Goal: Share content: Share content

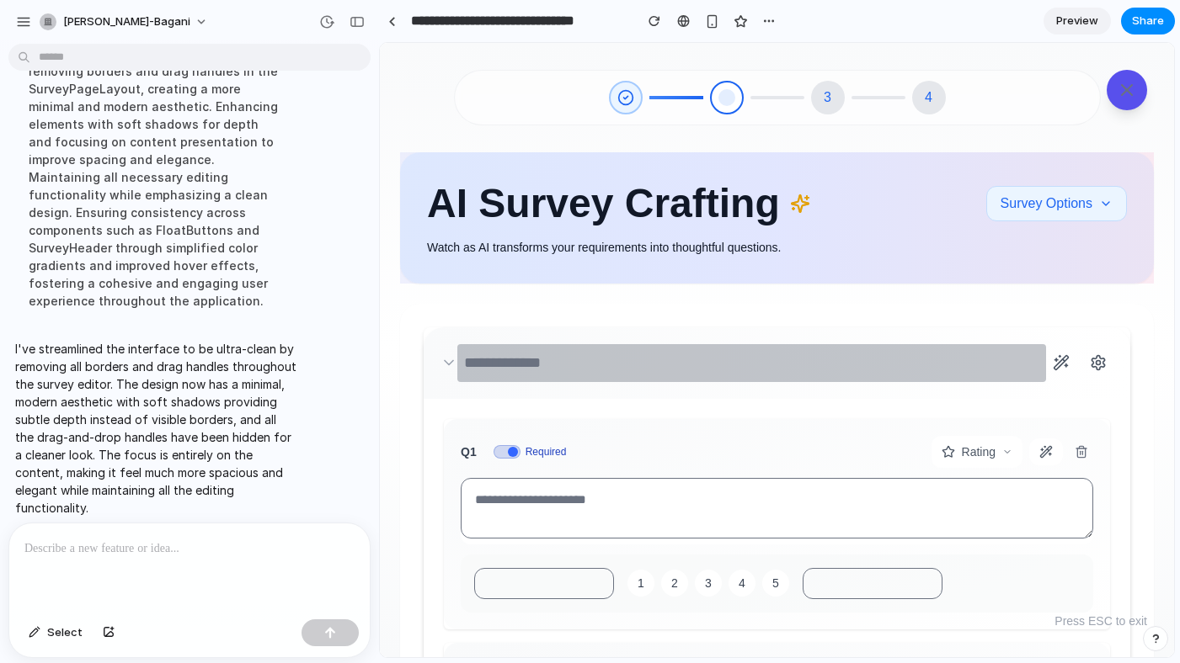
click at [457, 361] on input "text" at bounding box center [751, 363] width 589 height 38
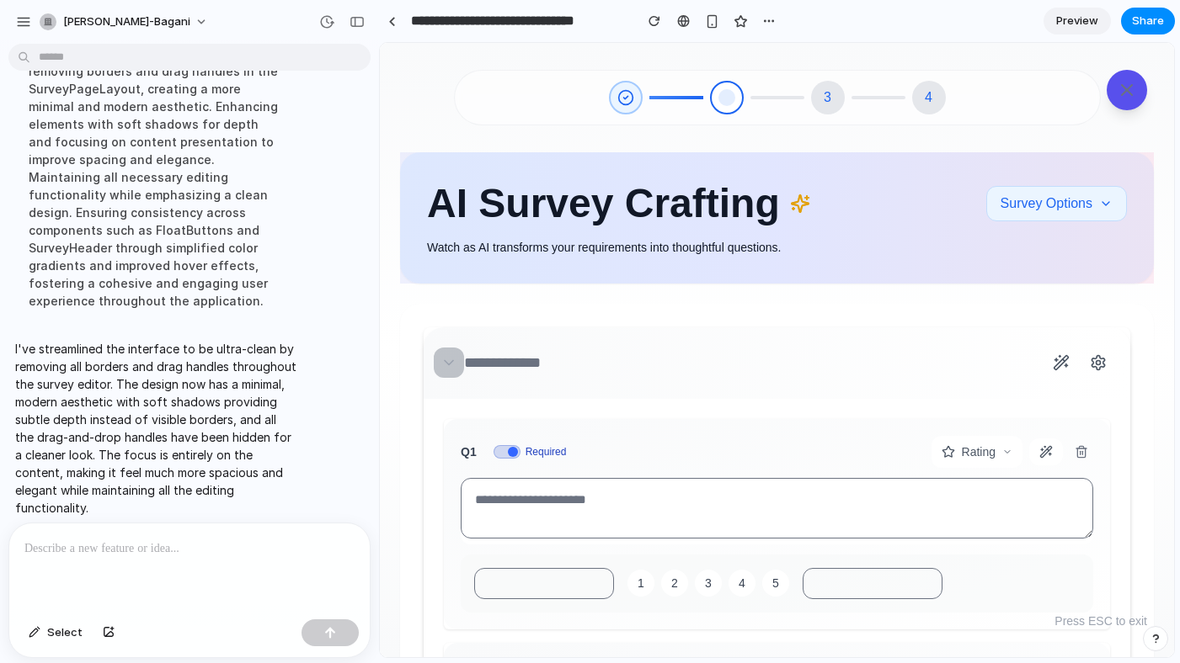
click at [445, 362] on icon at bounding box center [449, 363] width 8 height 4
click at [711, 24] on div "button" at bounding box center [712, 21] width 14 height 14
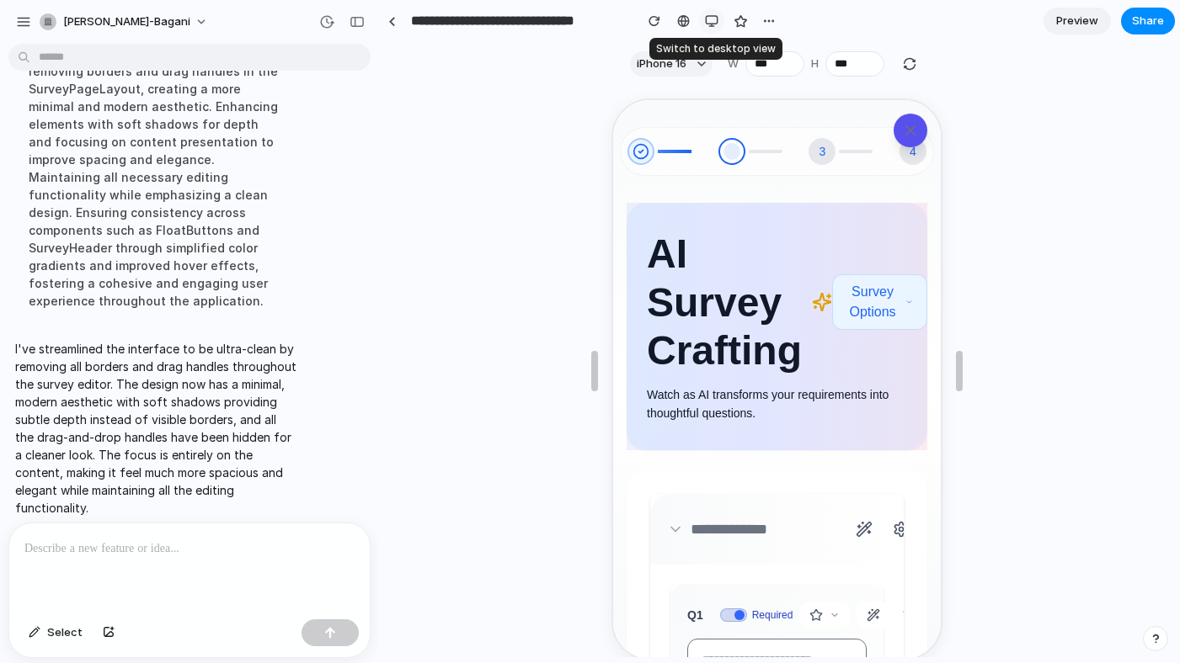
click at [711, 24] on div "button" at bounding box center [711, 20] width 13 height 13
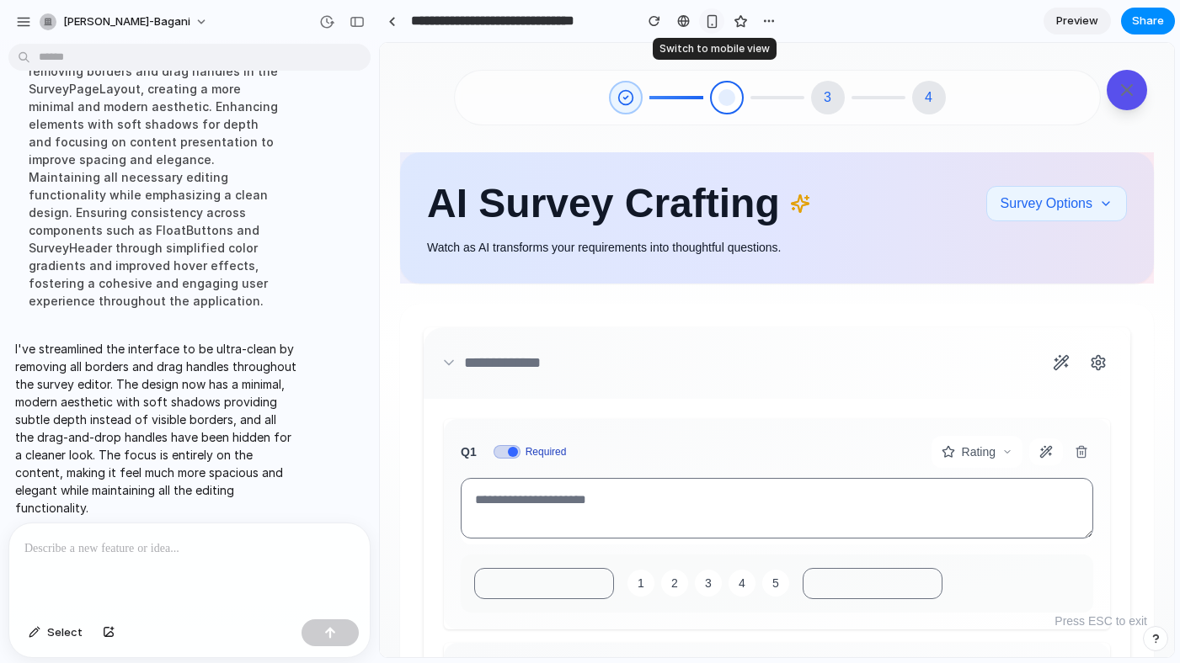
click at [711, 24] on div "button" at bounding box center [712, 21] width 14 height 14
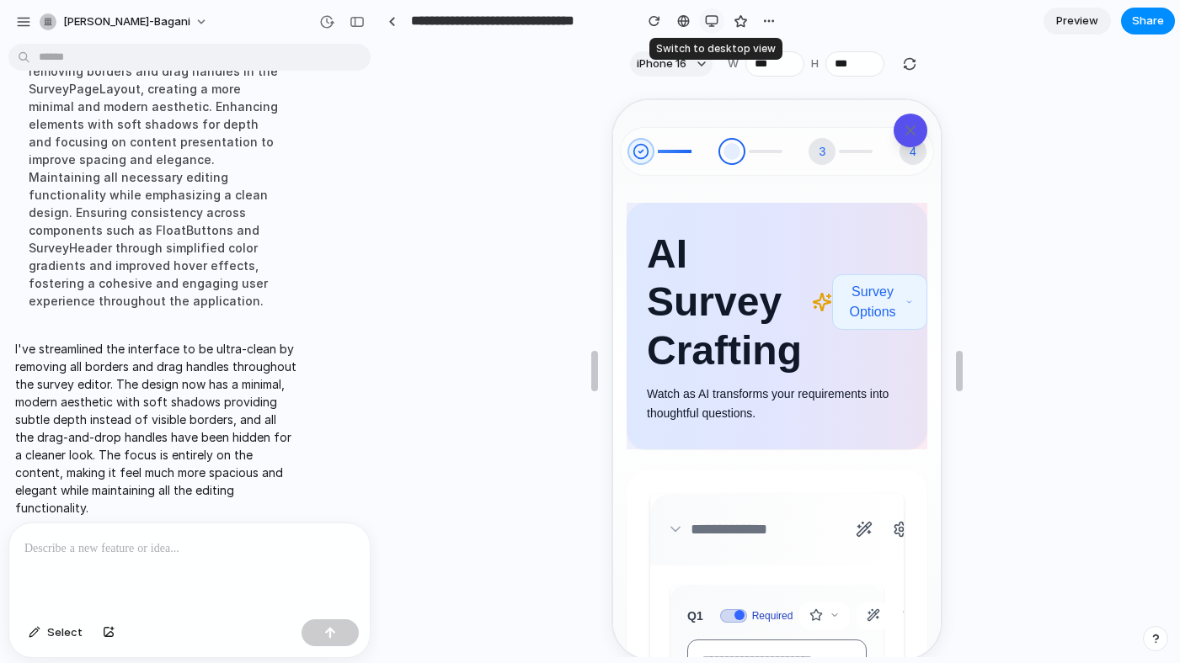
click at [711, 24] on div "button" at bounding box center [711, 20] width 13 height 13
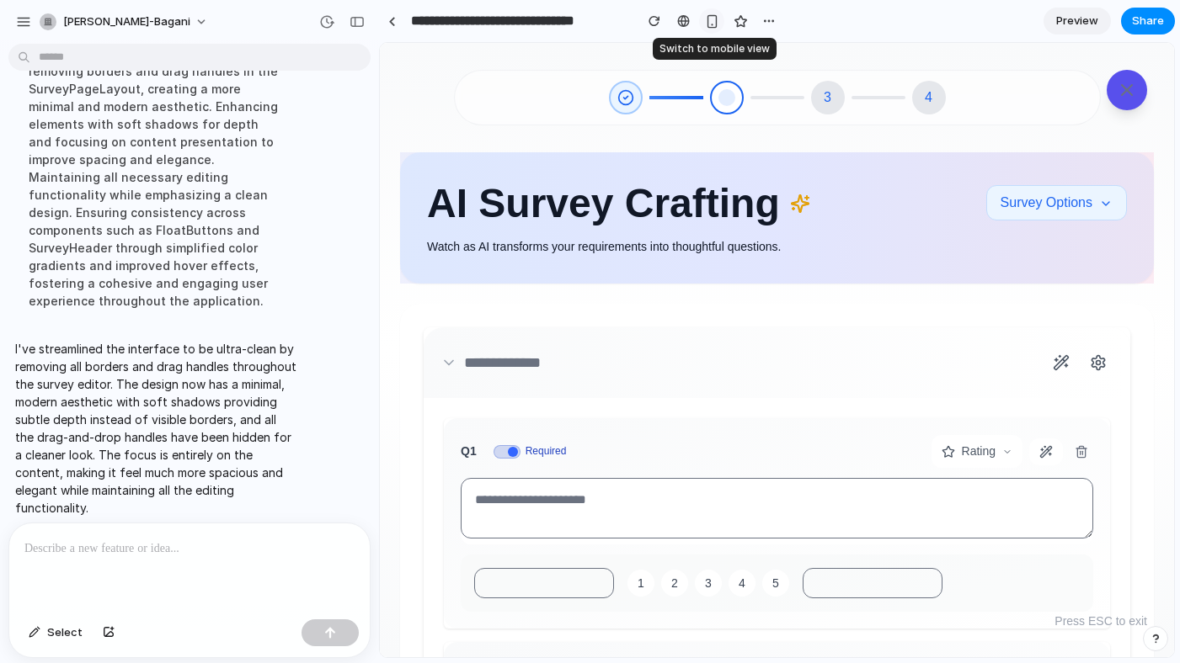
click at [711, 24] on div "button" at bounding box center [712, 21] width 14 height 14
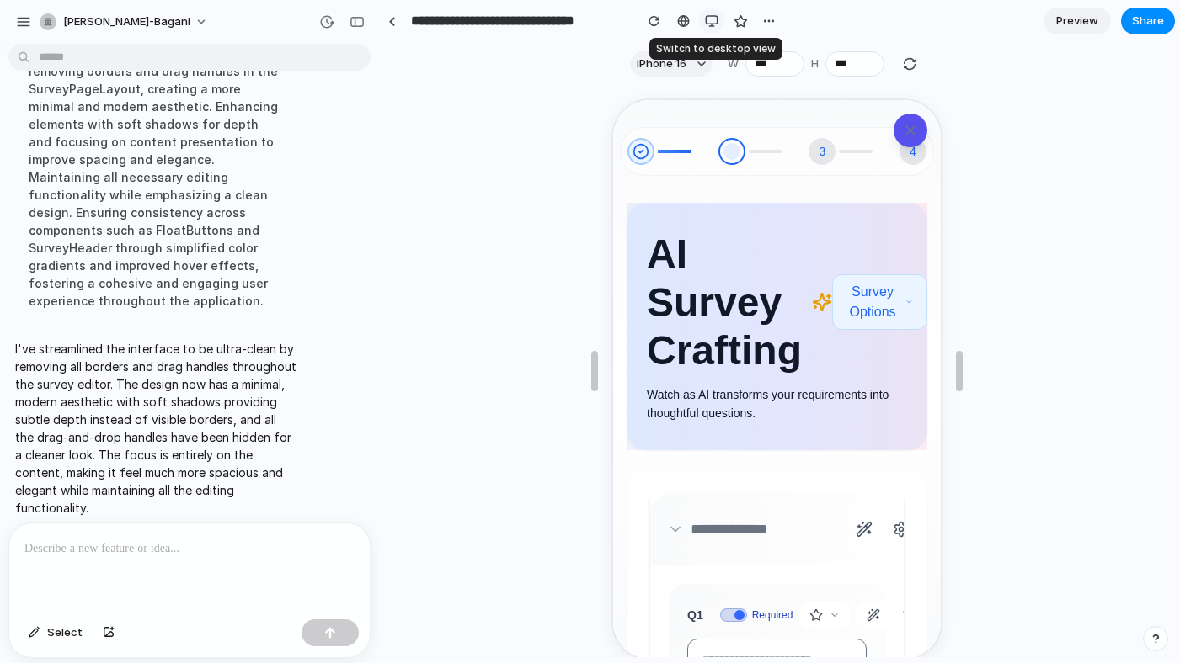
click at [711, 24] on div "button" at bounding box center [711, 20] width 13 height 13
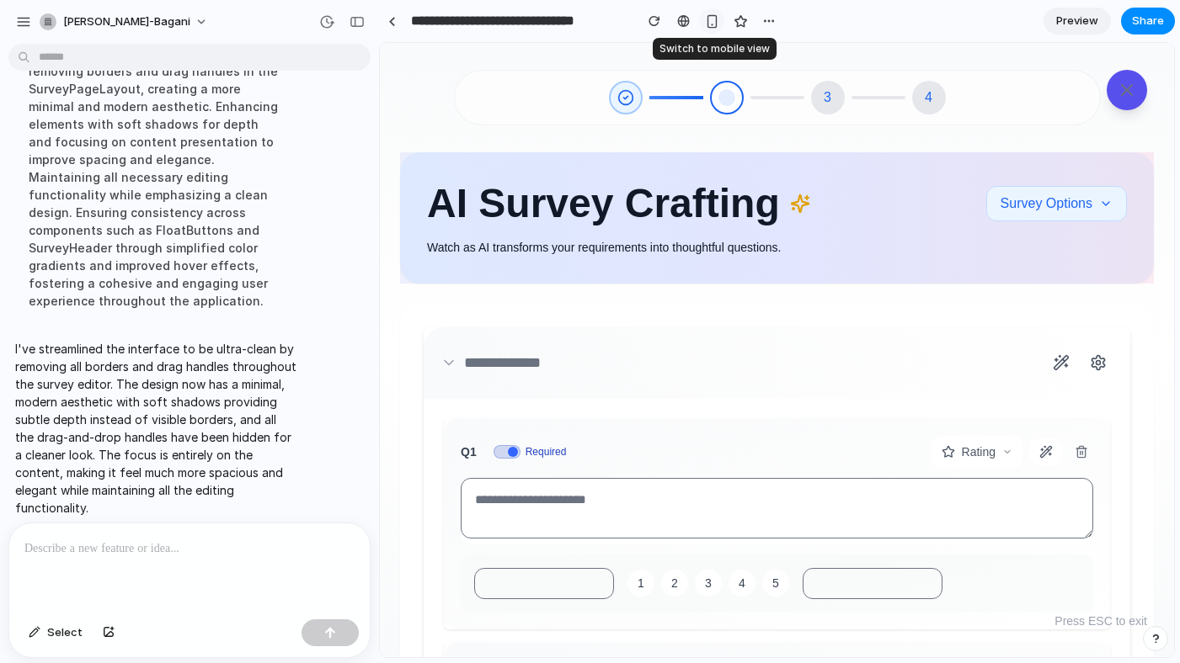
click at [711, 24] on div "button" at bounding box center [712, 21] width 14 height 14
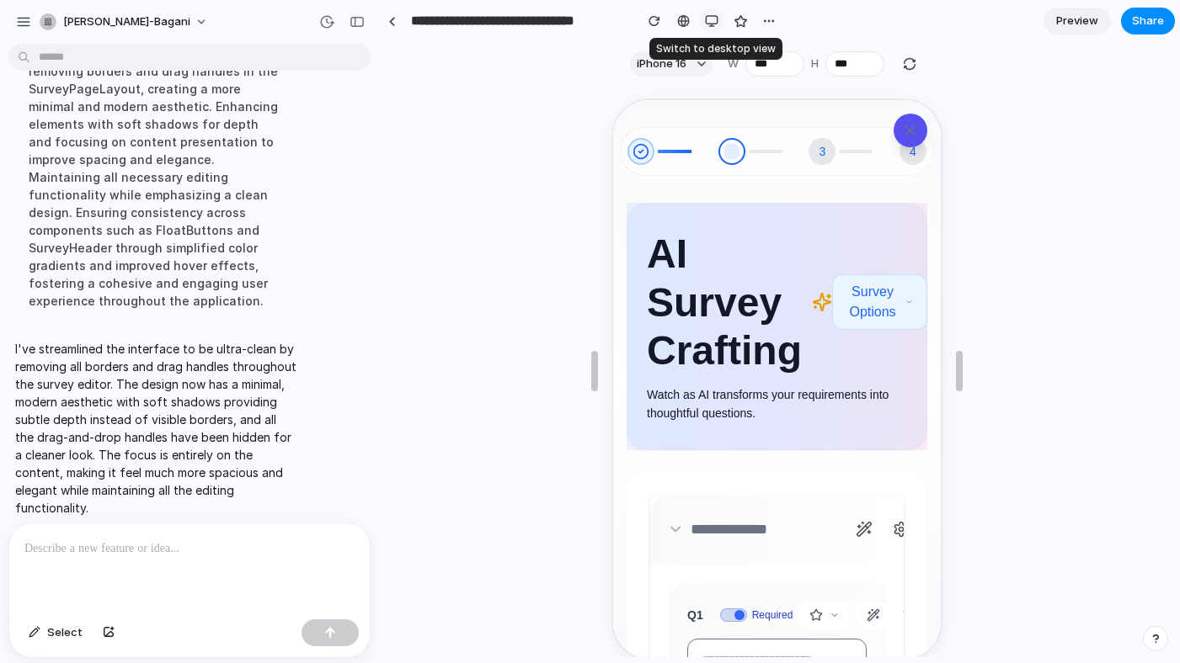
click at [711, 22] on div "button" at bounding box center [711, 20] width 13 height 13
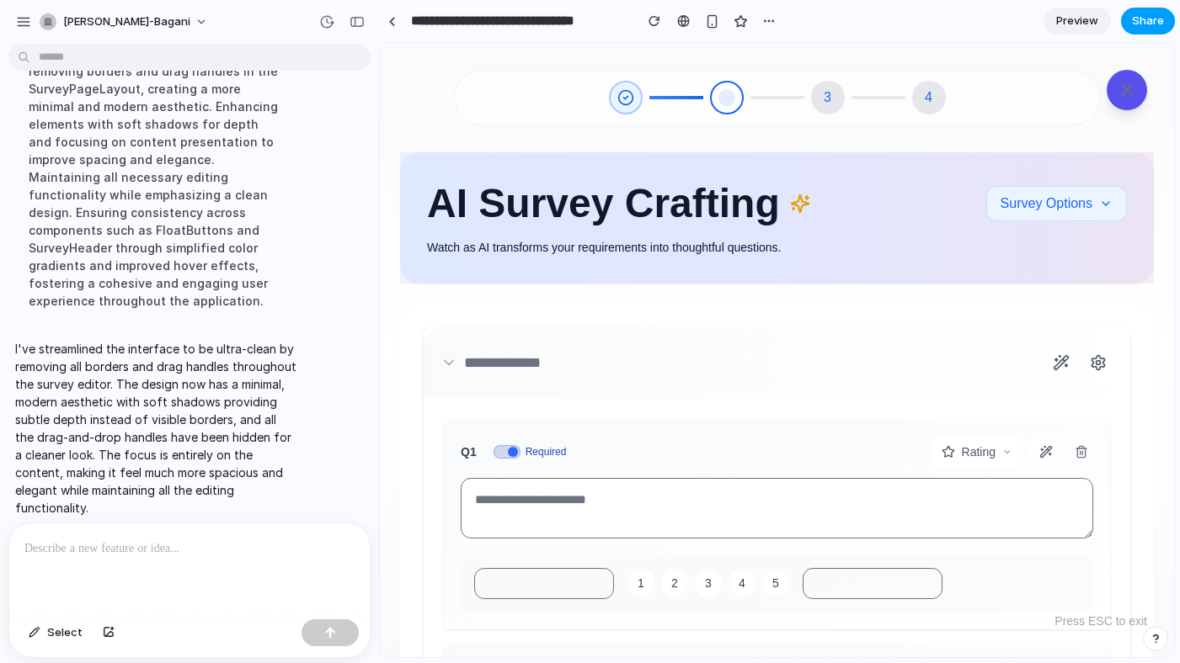
click at [1150, 22] on span "Share" at bounding box center [1148, 21] width 32 height 17
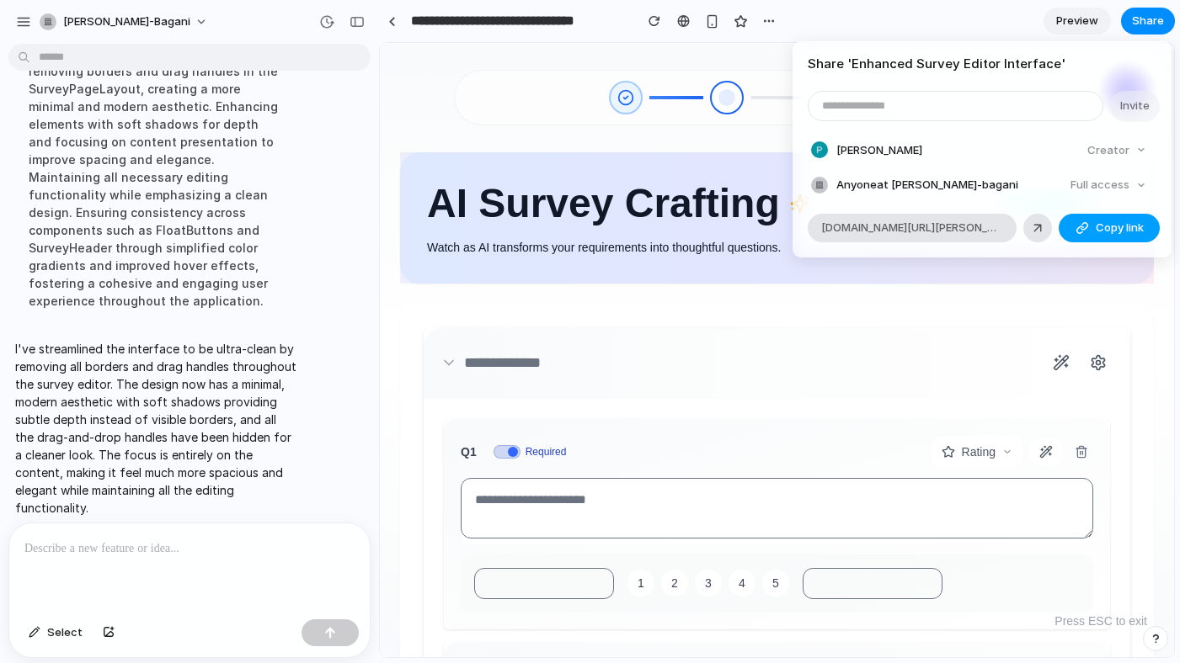
click at [1102, 230] on span "Copy link" at bounding box center [1119, 228] width 48 height 17
click at [822, 424] on div "Share ' Enhanced Survey Editor Interface ' Invite [PERSON_NAME] Creator Anyone …" at bounding box center [590, 331] width 1180 height 663
